Goal: Find specific page/section: Find specific page/section

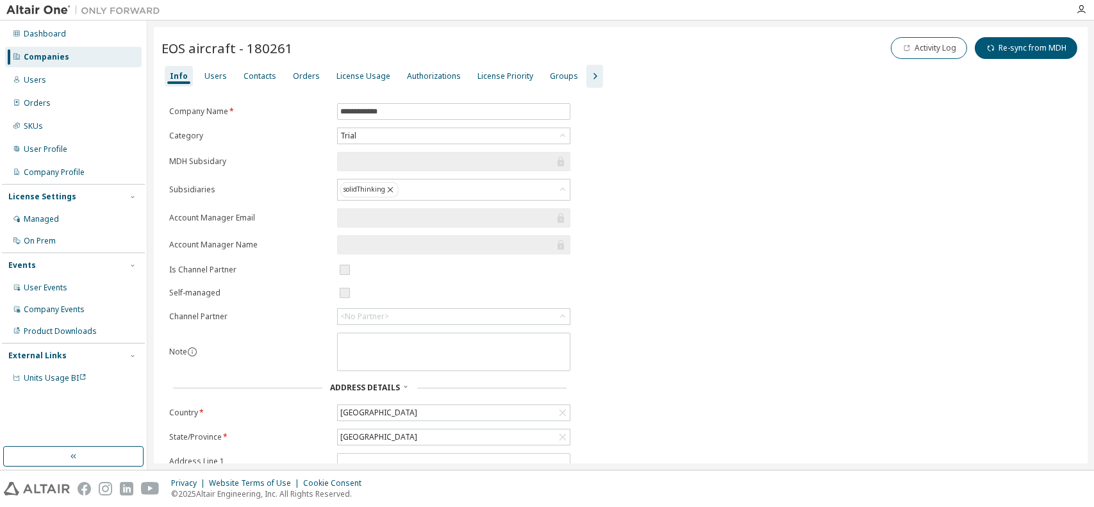
click at [54, 59] on div "Companies" at bounding box center [46, 57] width 45 height 10
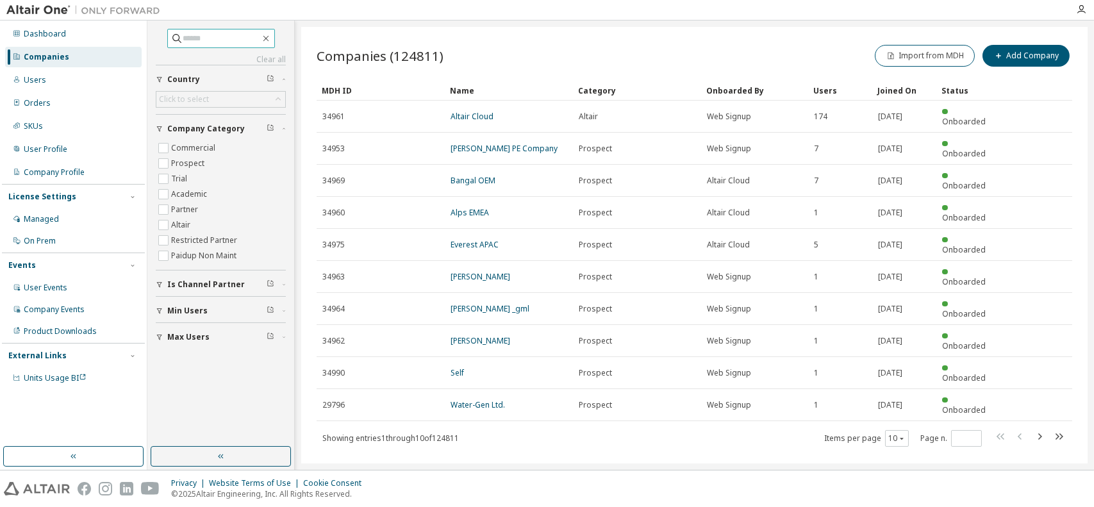
click at [235, 40] on input "text" at bounding box center [221, 38] width 77 height 13
type input "**********"
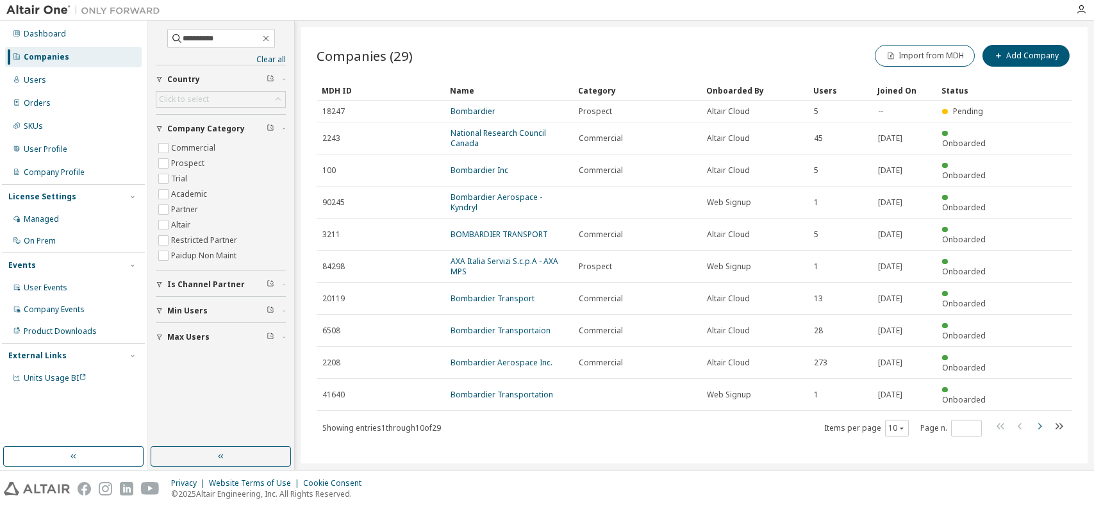
click at [1040, 423] on icon "button" at bounding box center [1040, 426] width 4 height 6
type input "*"
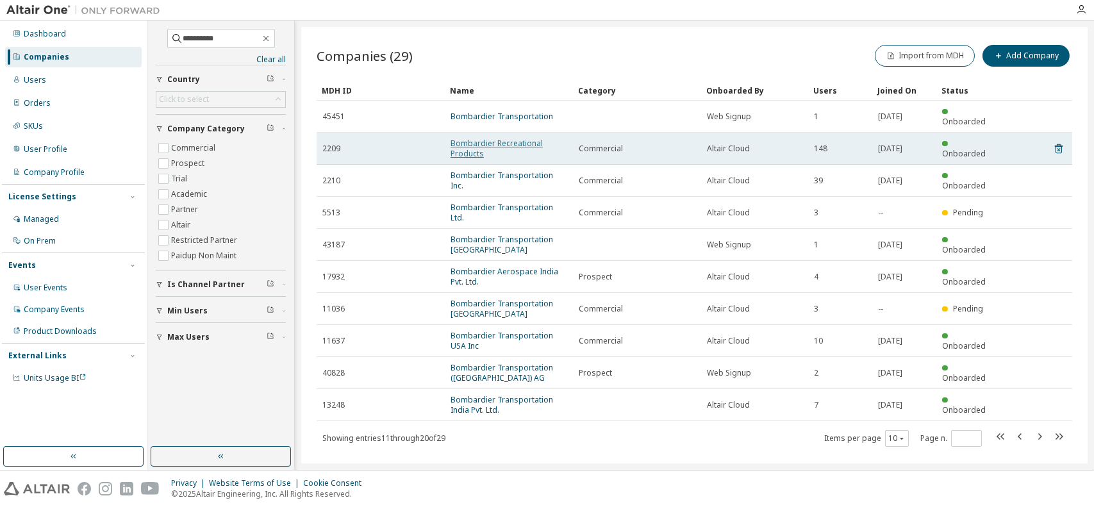
click at [510, 138] on link "Bombardier Recreational Products" at bounding box center [496, 148] width 92 height 21
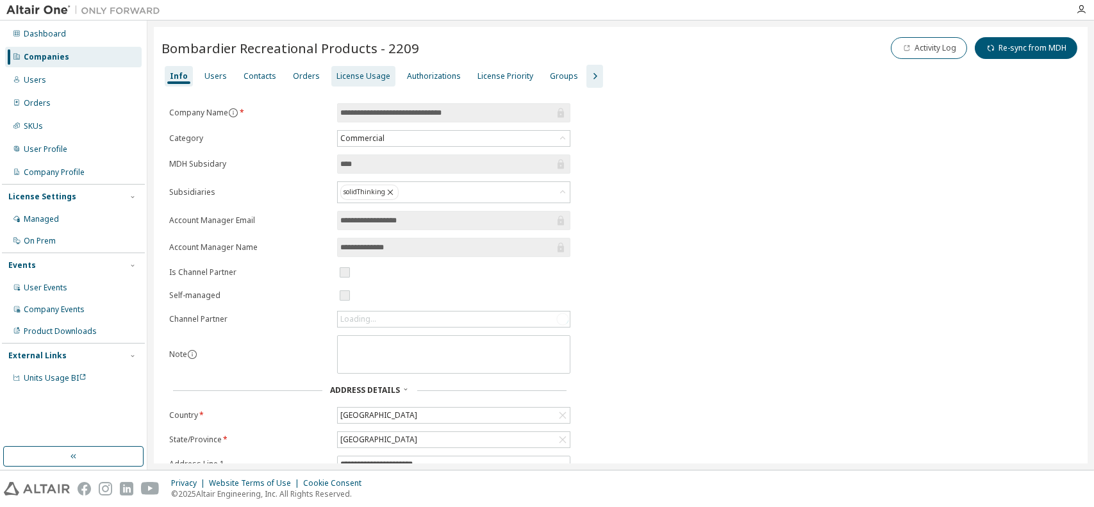
click at [345, 80] on div "License Usage" at bounding box center [363, 76] width 54 height 10
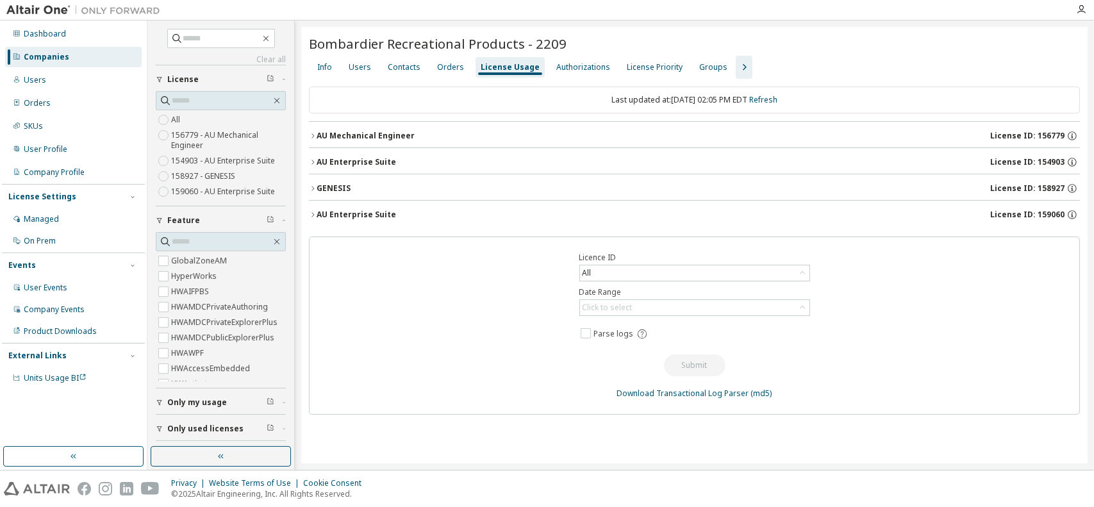
click at [313, 213] on icon "button" at bounding box center [313, 215] width 8 height 8
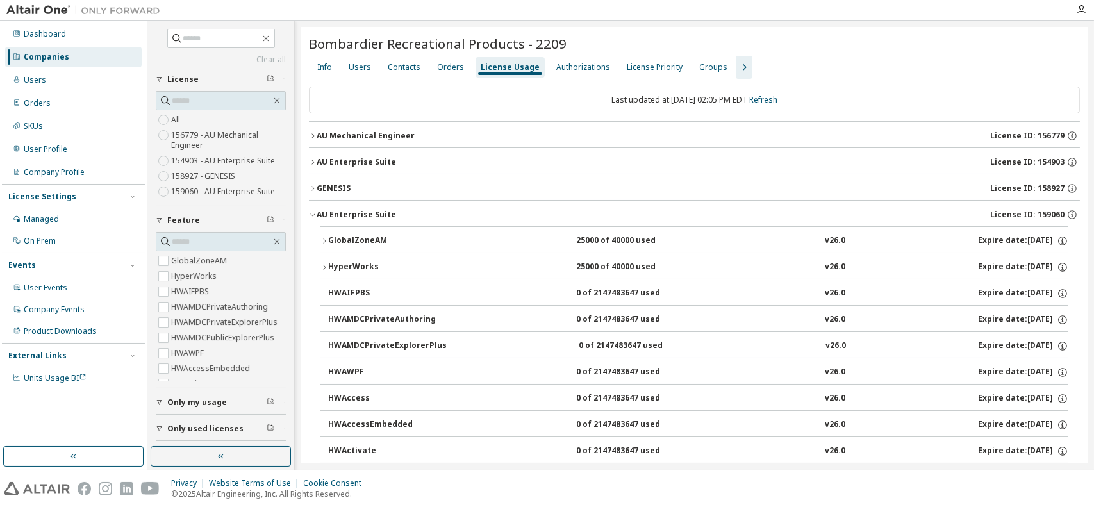
click at [324, 265] on icon "button" at bounding box center [324, 267] width 8 height 8
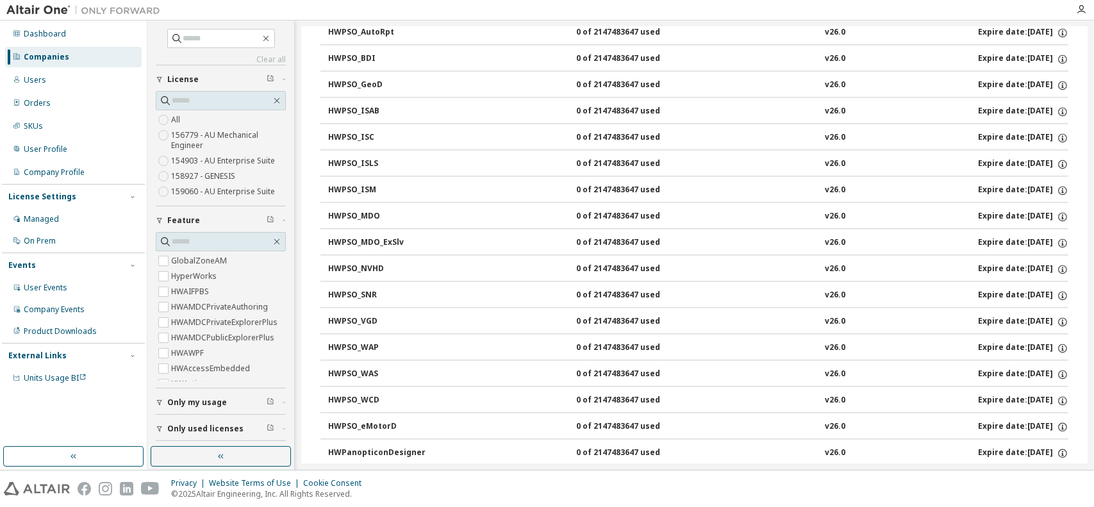
scroll to position [5889, 0]
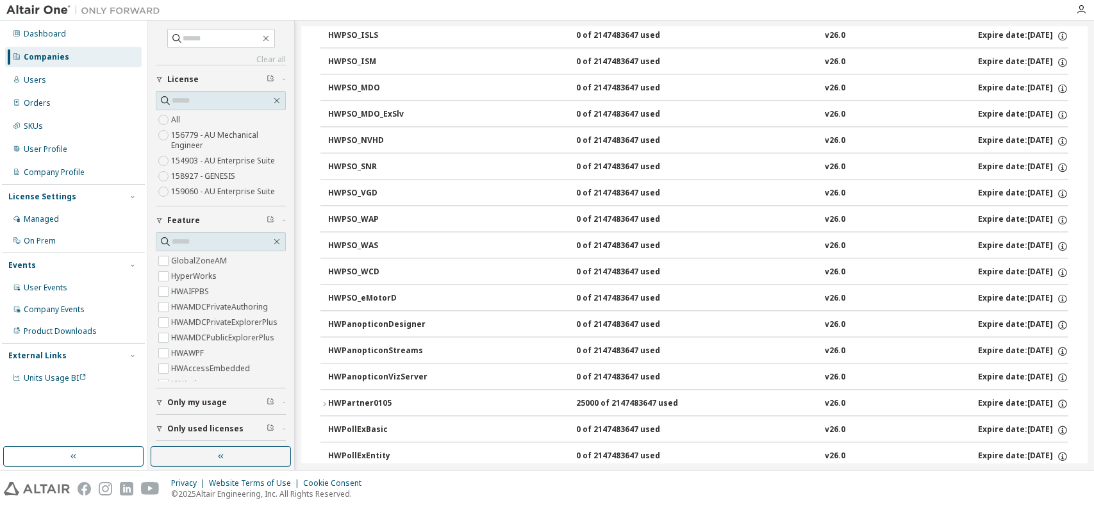
click at [323, 400] on icon "button" at bounding box center [324, 404] width 8 height 8
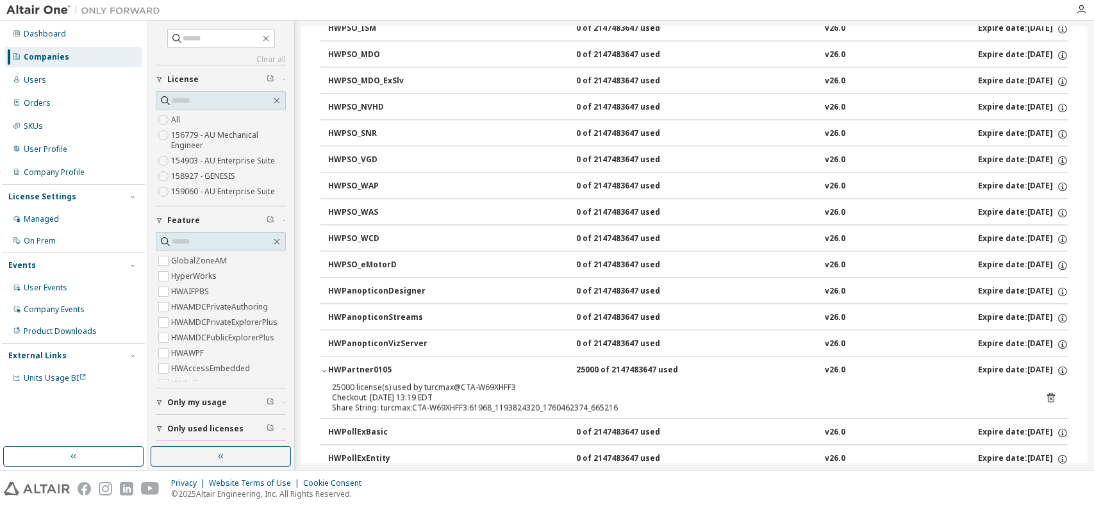
scroll to position [5953, 0]
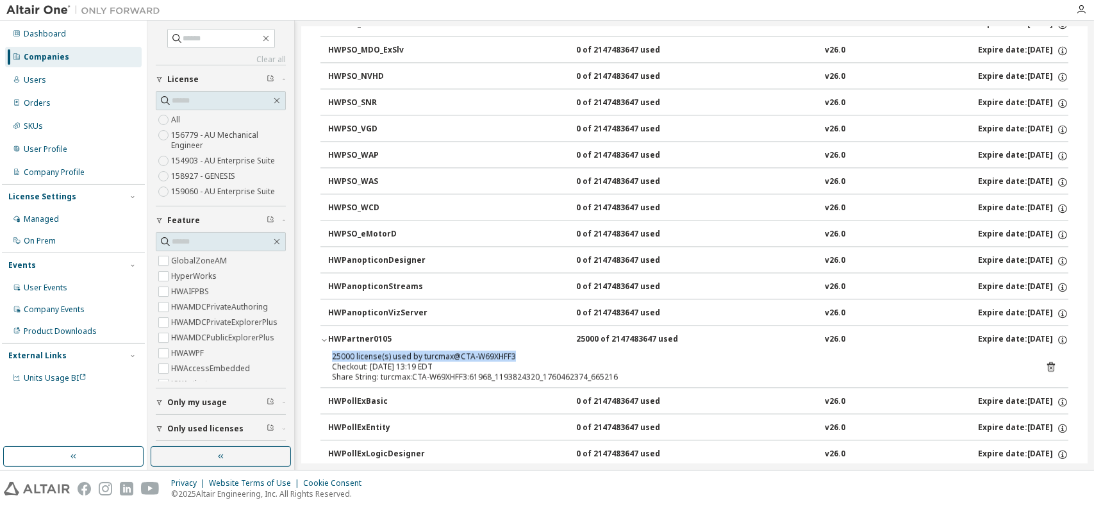
drag, startPoint x: 513, startPoint y: 339, endPoint x: 327, endPoint y: 341, distance: 186.5
click at [327, 351] on div "25000 license(s) used by turcmax@CTA-W69XHFF3 Checkout: [DATE] 13:19 EDT Share …" at bounding box center [694, 369] width 748 height 36
copy div "25000 license(s) used by turcmax@CTA-W69XHFF3"
